Goal: Information Seeking & Learning: Learn about a topic

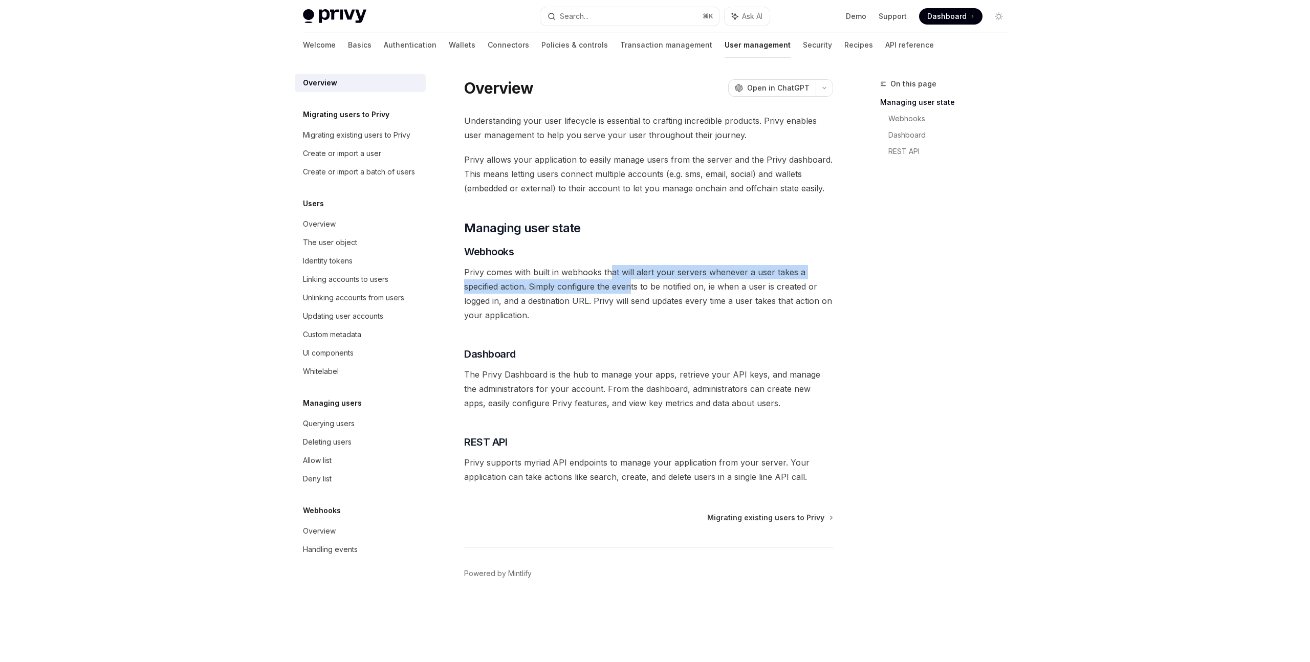
drag, startPoint x: 610, startPoint y: 272, endPoint x: 632, endPoint y: 284, distance: 25.2
click at [630, 283] on span "Privy comes with built in webhooks that will alert your servers whenever a user…" at bounding box center [648, 293] width 369 height 57
click at [632, 284] on span "Privy comes with built in webhooks that will alert your servers whenever a user…" at bounding box center [648, 293] width 369 height 57
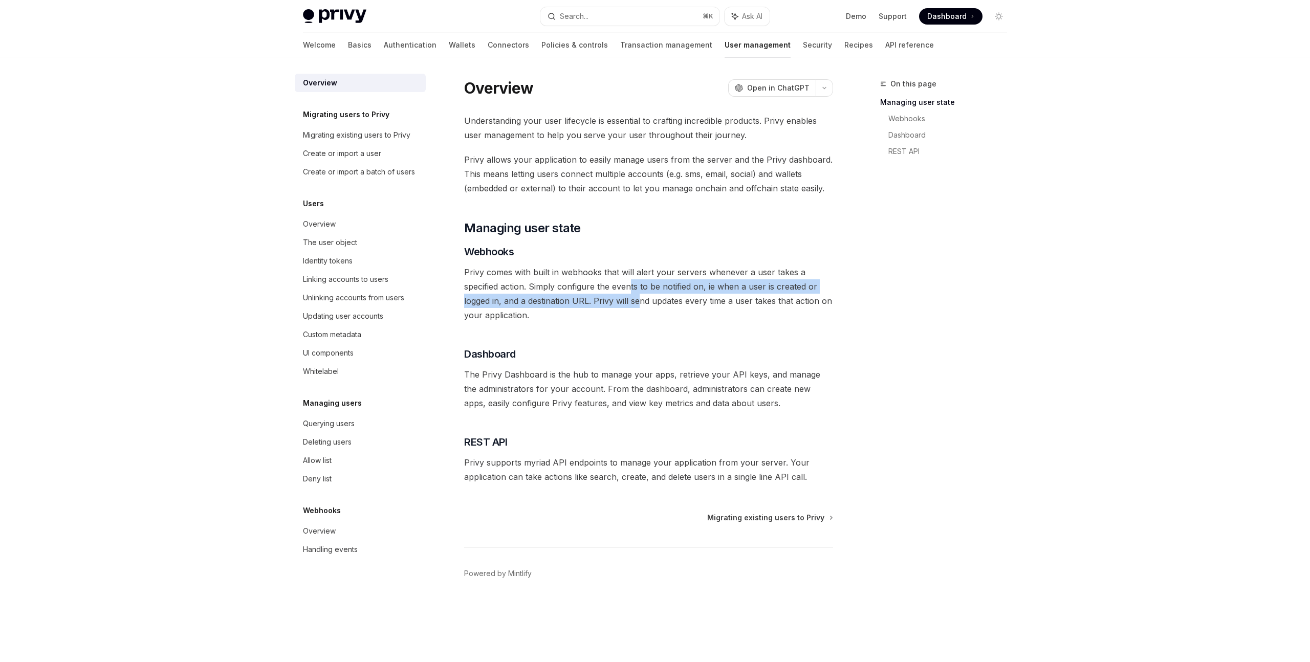
drag, startPoint x: 632, startPoint y: 284, endPoint x: 639, endPoint y: 301, distance: 18.3
click at [639, 301] on span "Privy comes with built in webhooks that will alert your servers whenever a user…" at bounding box center [648, 293] width 369 height 57
click at [632, 313] on span "Privy comes with built in webhooks that will alert your servers whenever a user…" at bounding box center [648, 293] width 369 height 57
